Goal: Task Accomplishment & Management: Manage account settings

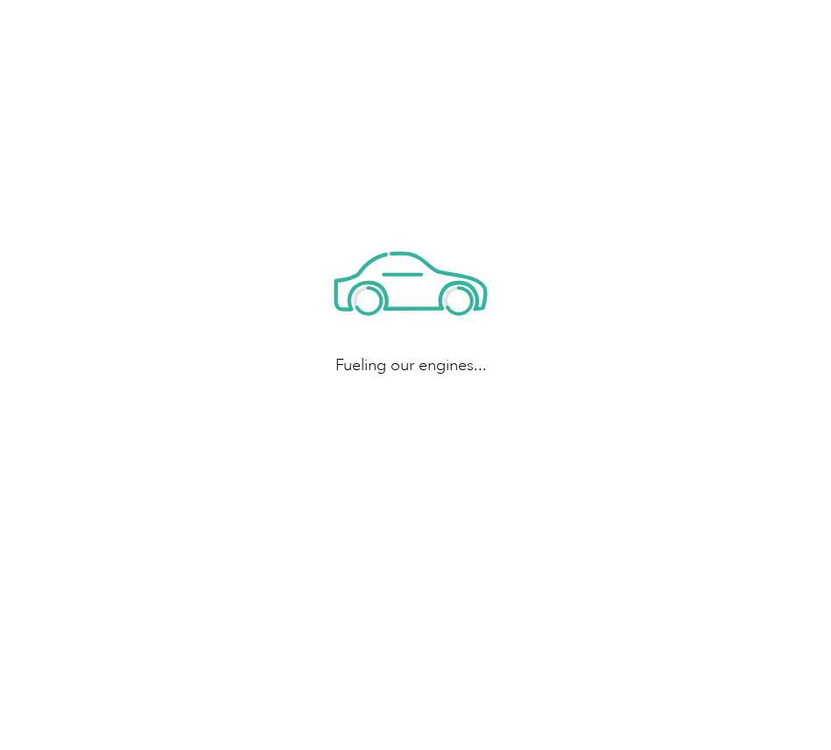
click at [683, 370] on div "Fueling our engines..." at bounding box center [411, 300] width 822 height 601
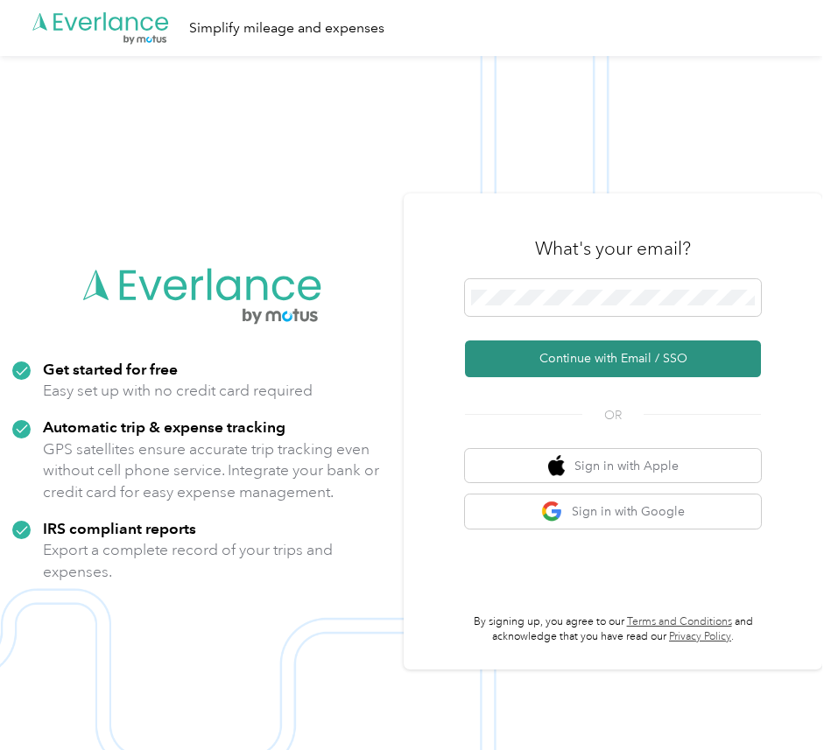
click at [642, 356] on button "Continue with Email / SSO" at bounding box center [613, 359] width 296 height 37
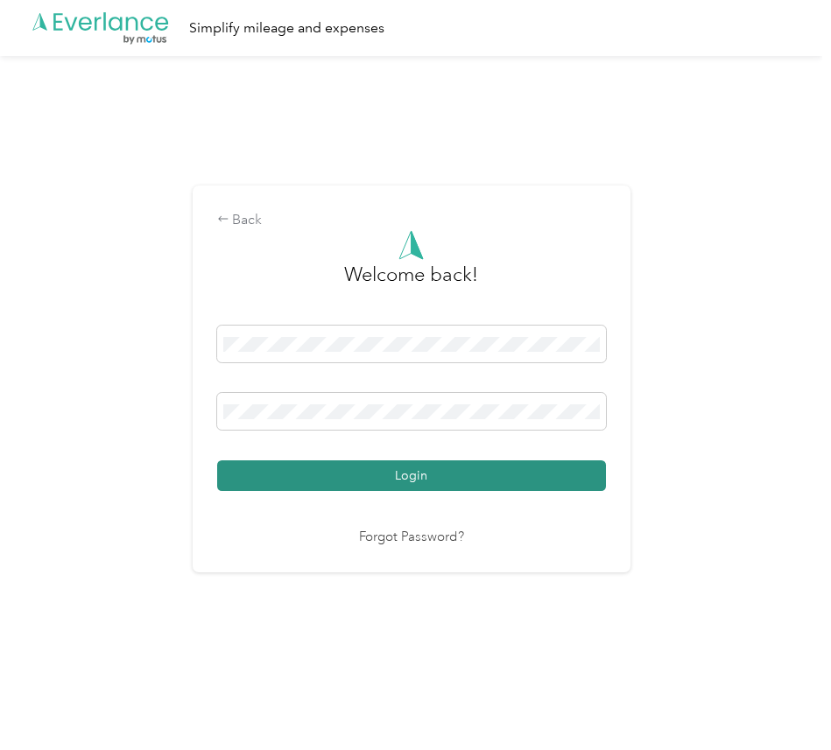
click at [224, 461] on button "Login" at bounding box center [411, 476] width 389 height 31
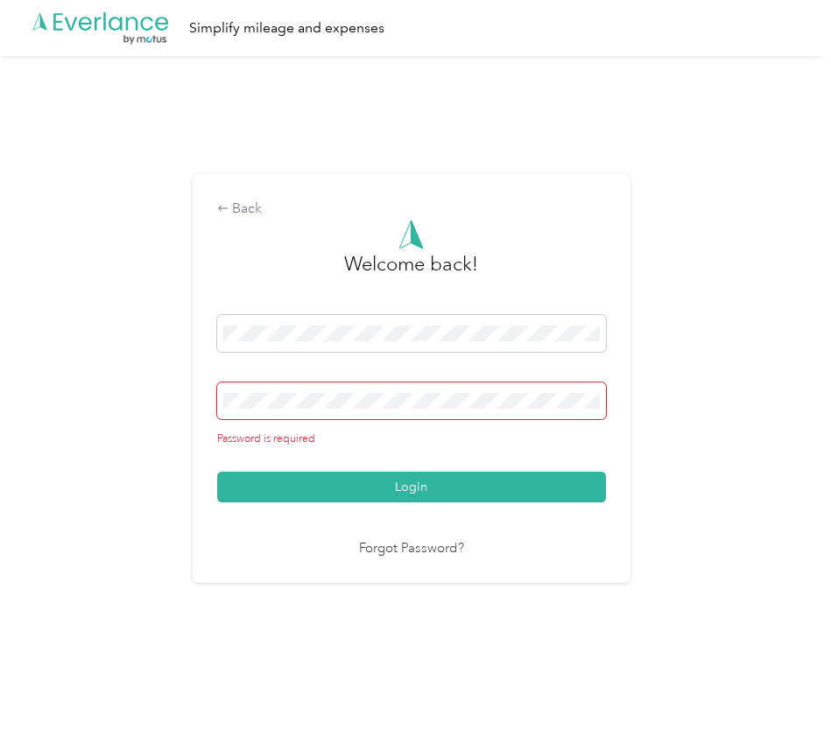
click at [275, 391] on span at bounding box center [411, 401] width 389 height 37
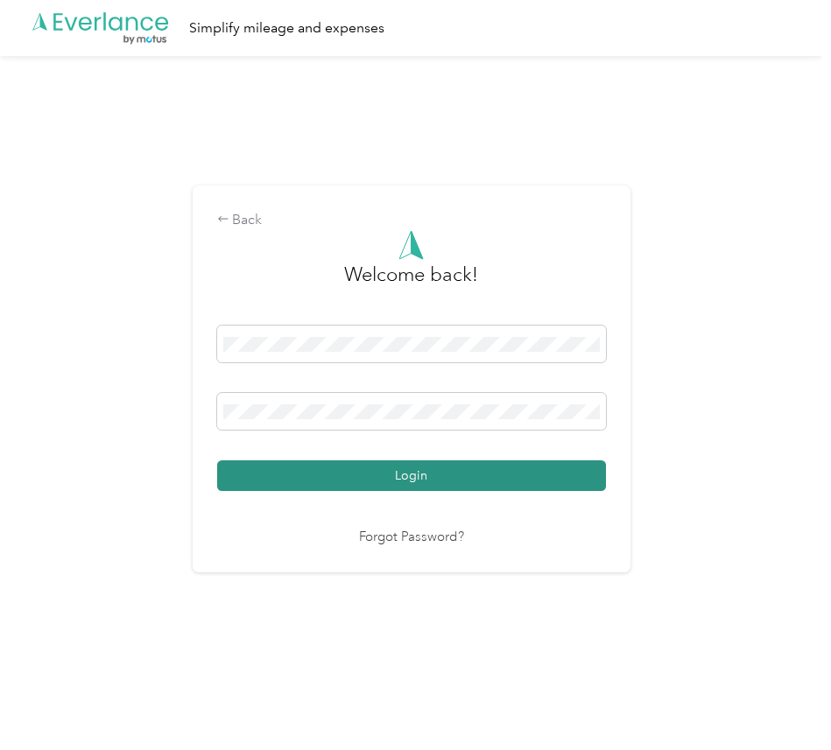
click at [306, 468] on button "Login" at bounding box center [411, 476] width 389 height 31
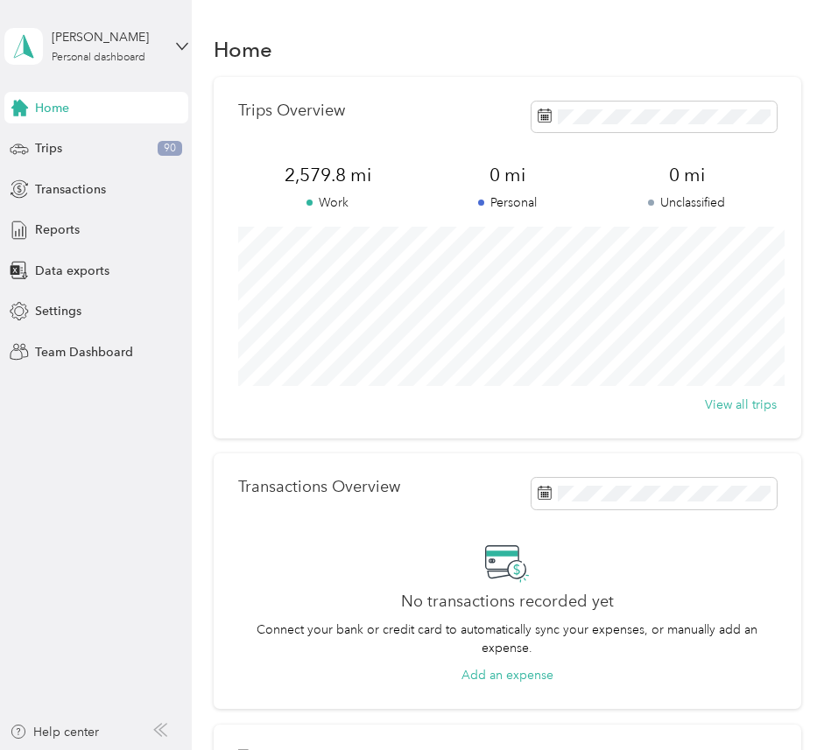
click at [159, 65] on div "Mariano Alvizouri Personal dashboard" at bounding box center [96, 46] width 184 height 61
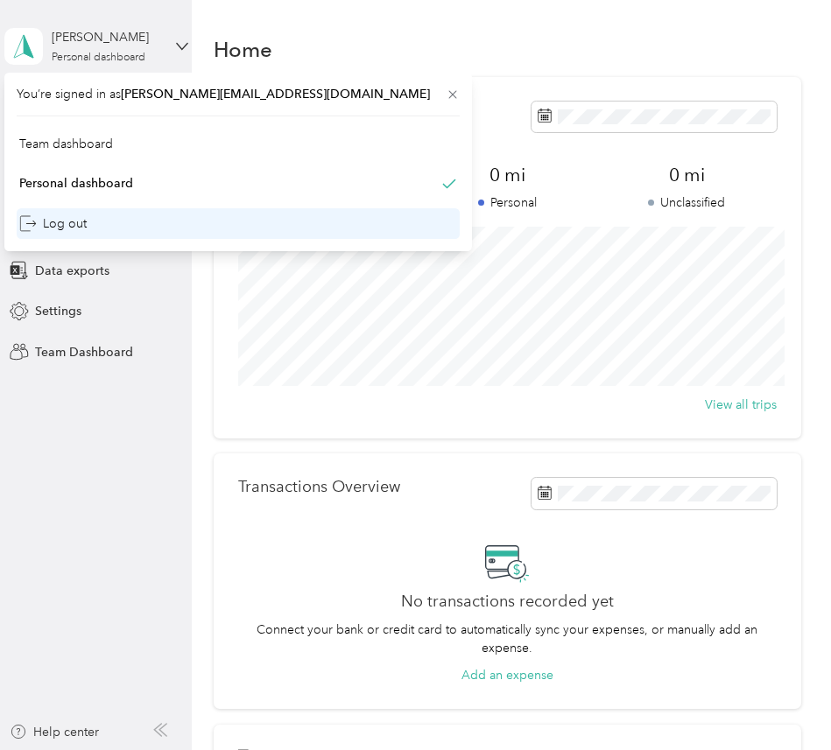
click at [134, 215] on div "Log out" at bounding box center [238, 223] width 443 height 31
